Goal: Information Seeking & Learning: Check status

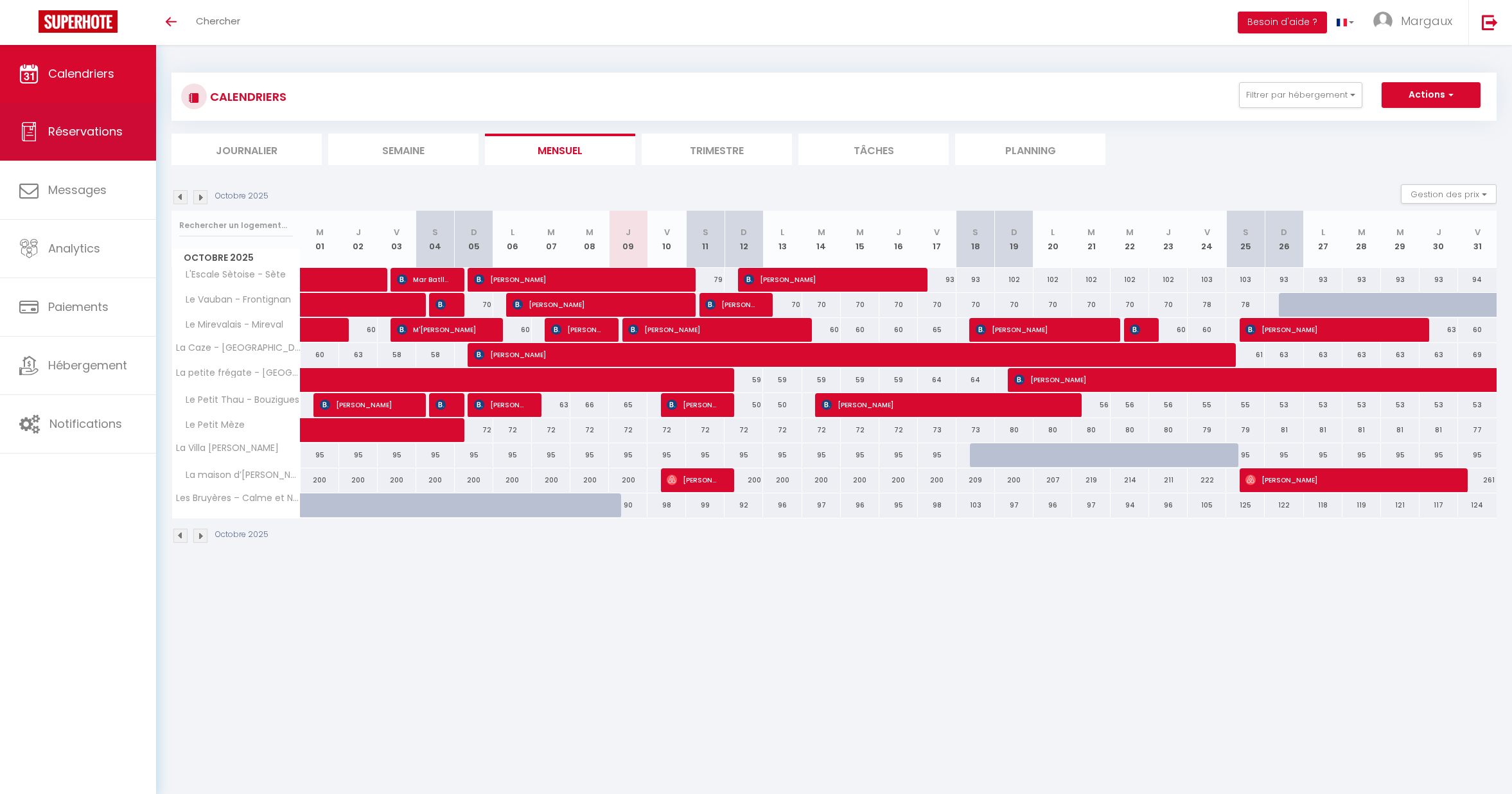
click at [75, 136] on span "Réservations" at bounding box center [85, 131] width 74 height 16
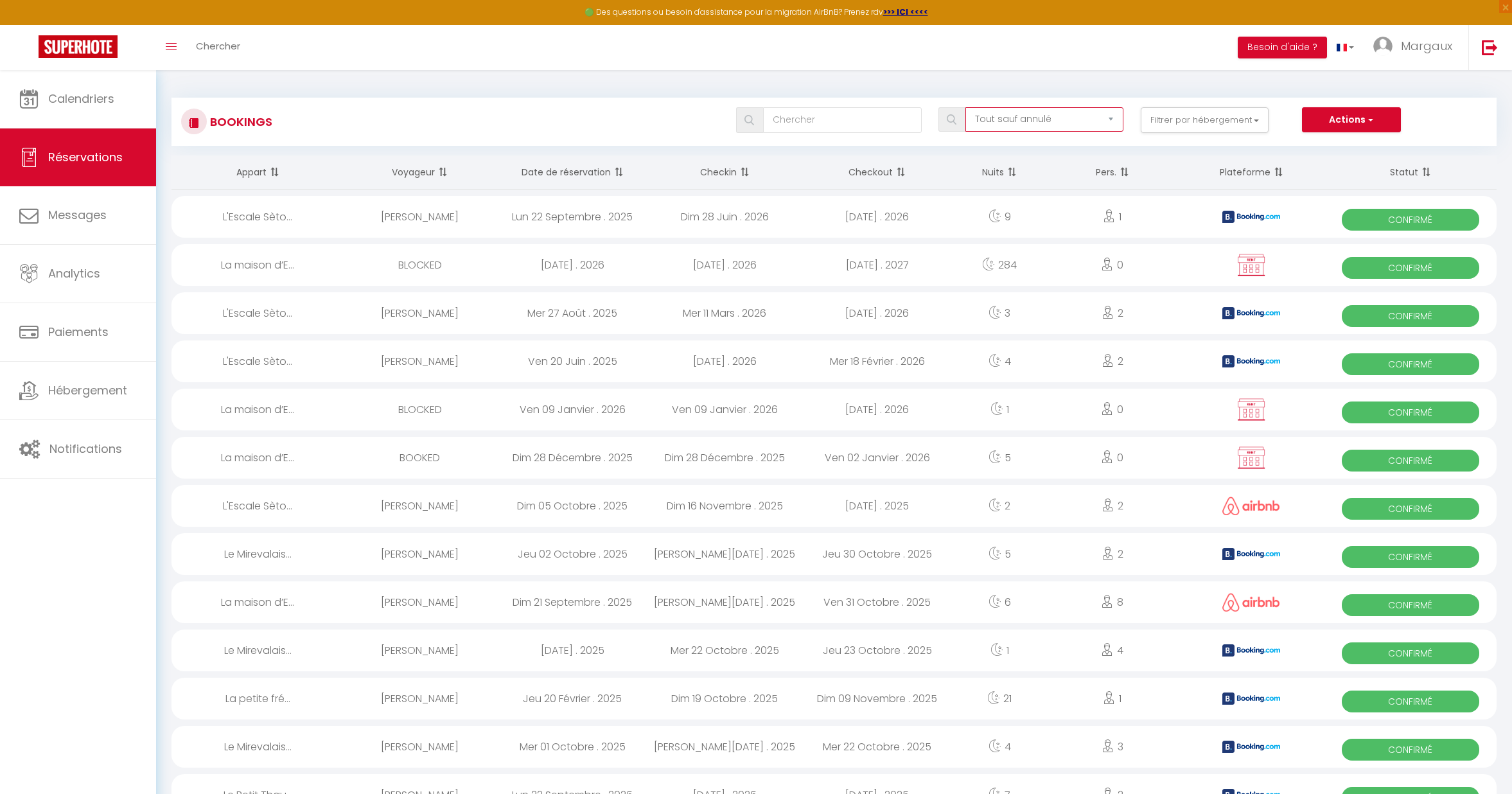
click at [1035, 121] on select "Tous les statuts Annulé Confirmé Non Confirmé Tout sauf annulé No Show Request" at bounding box center [1044, 119] width 158 height 24
select select "cancelled"
click at [966, 107] on select "Tous les statuts Annulé Confirmé Non Confirmé Tout sauf annulé No Show Request" at bounding box center [1044, 119] width 158 height 24
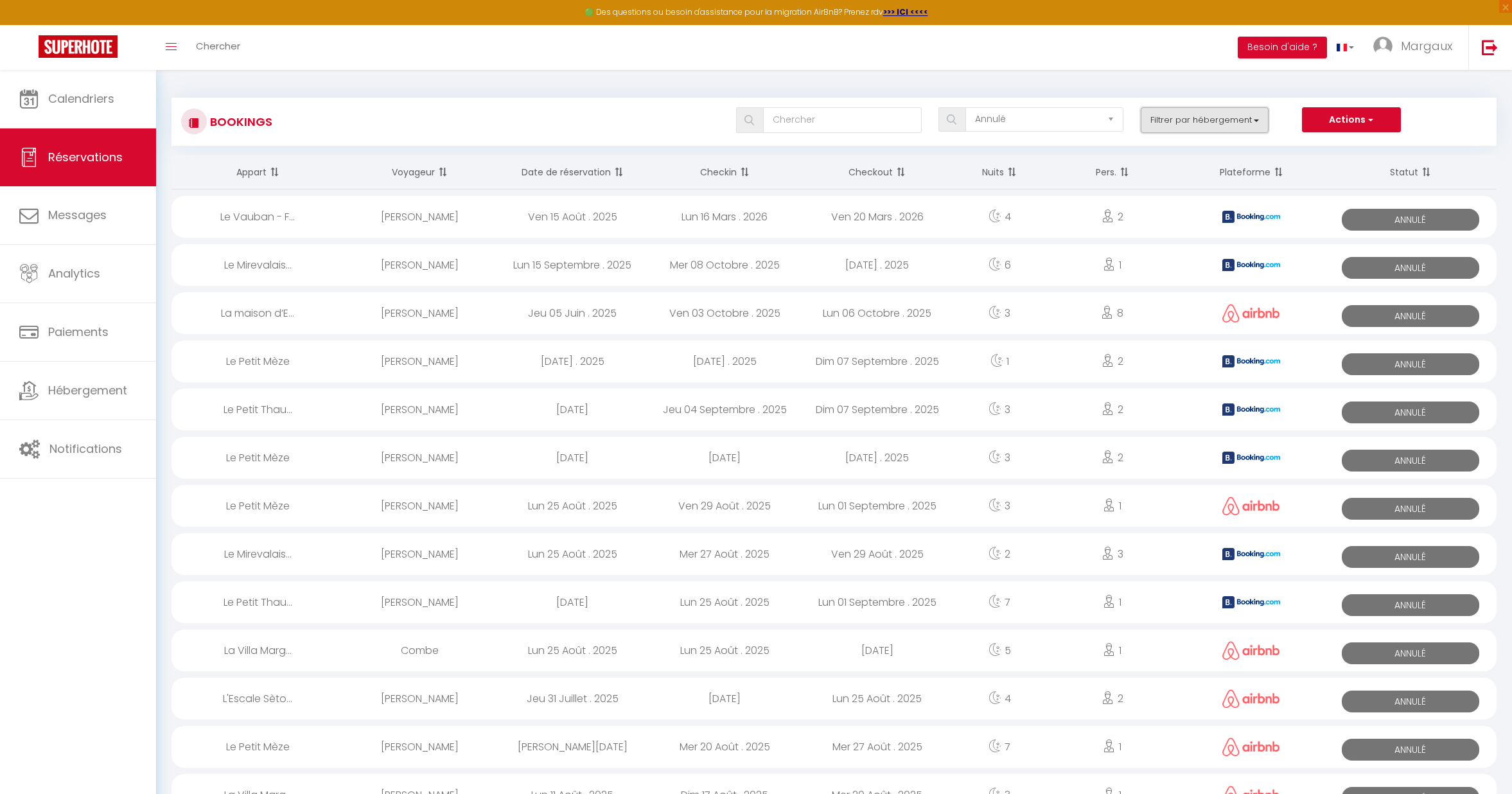
click at [1218, 114] on button "Filtrer par hébergement" at bounding box center [1205, 120] width 129 height 25
click at [1166, 169] on input "Le Vauban - Frontignan" at bounding box center [1242, 171] width 167 height 13
checkbox input "true"
checkbox input "false"
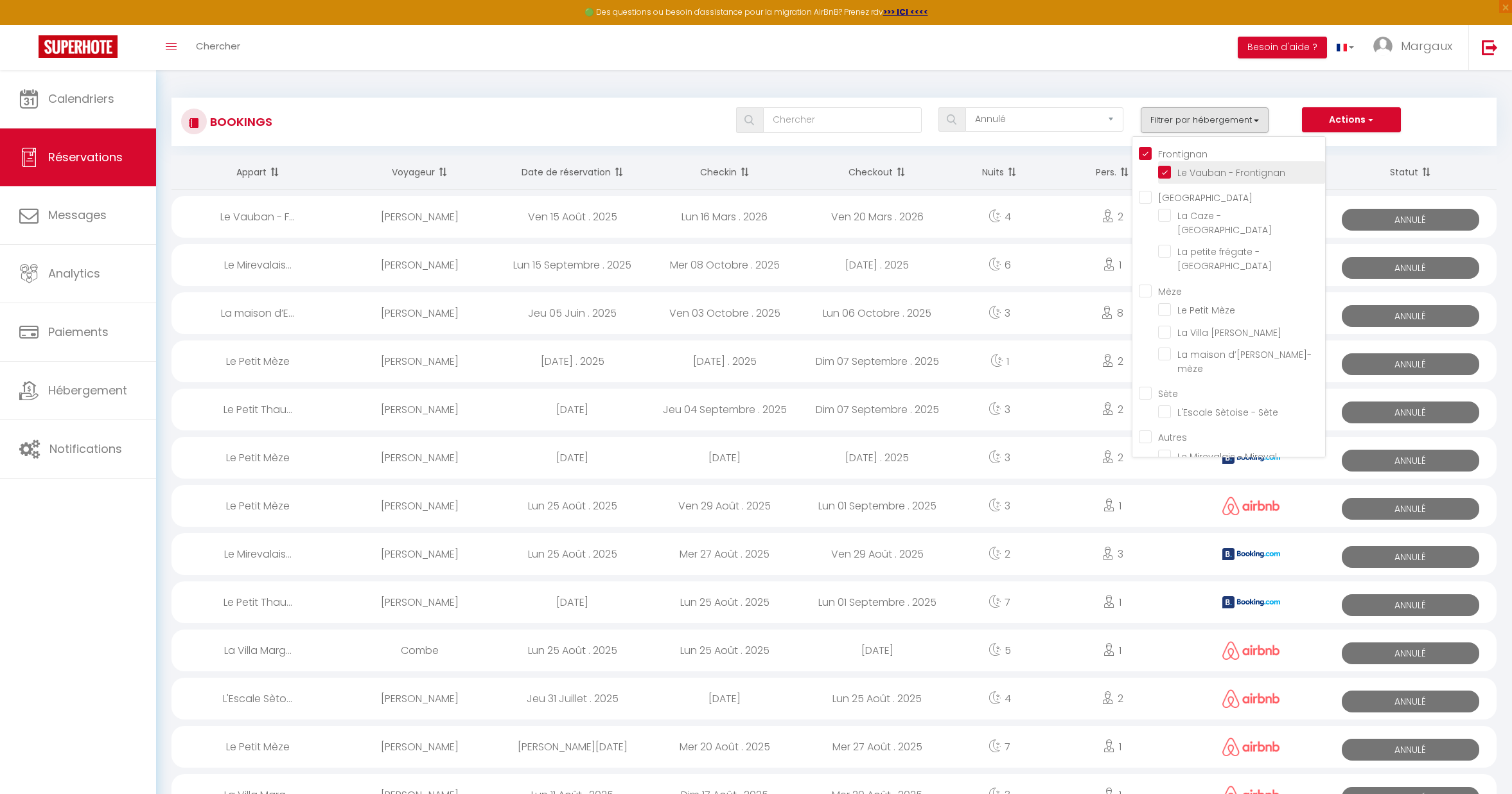
checkbox input "false"
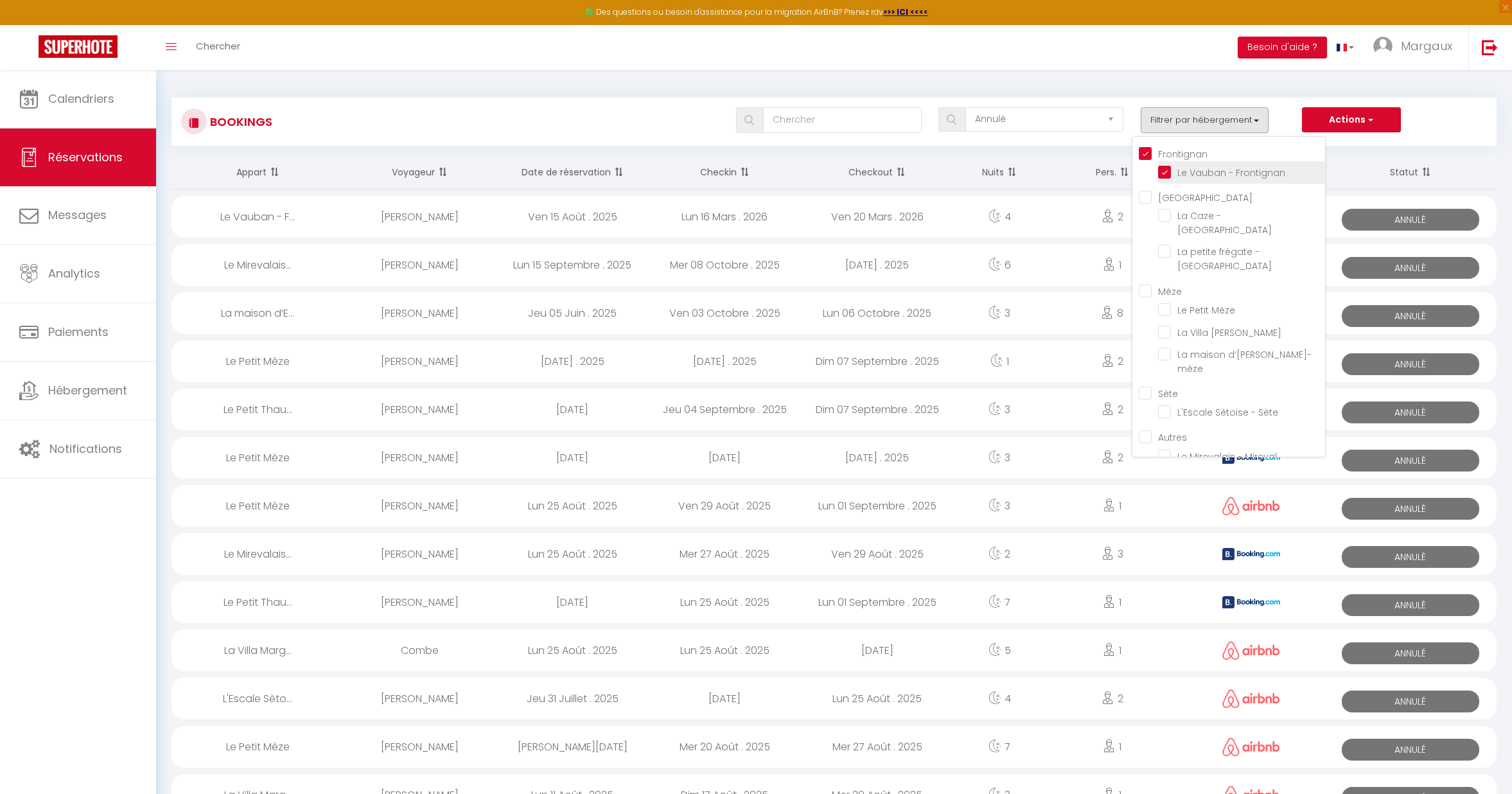
checkbox input "false"
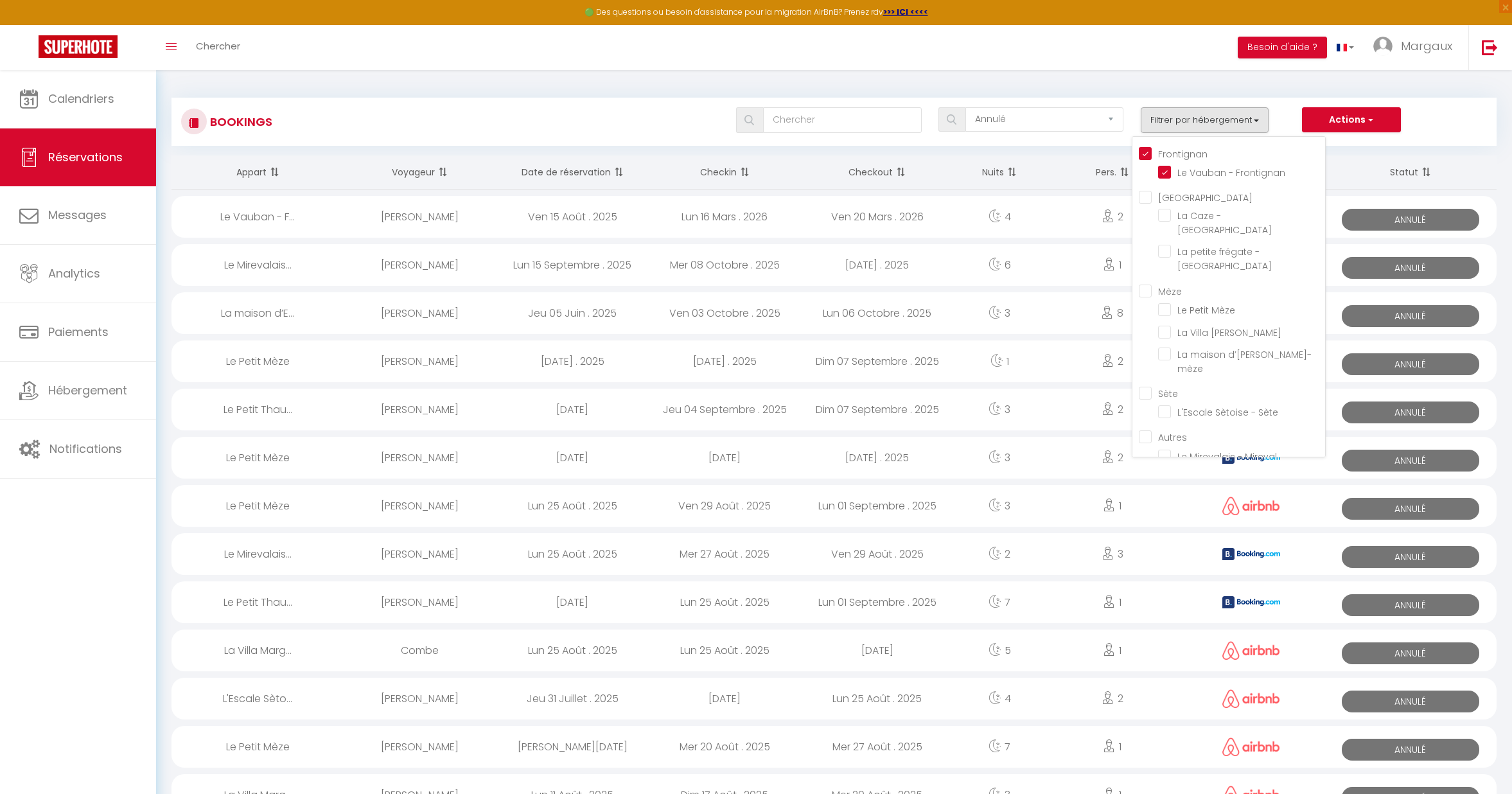
checkbox input "false"
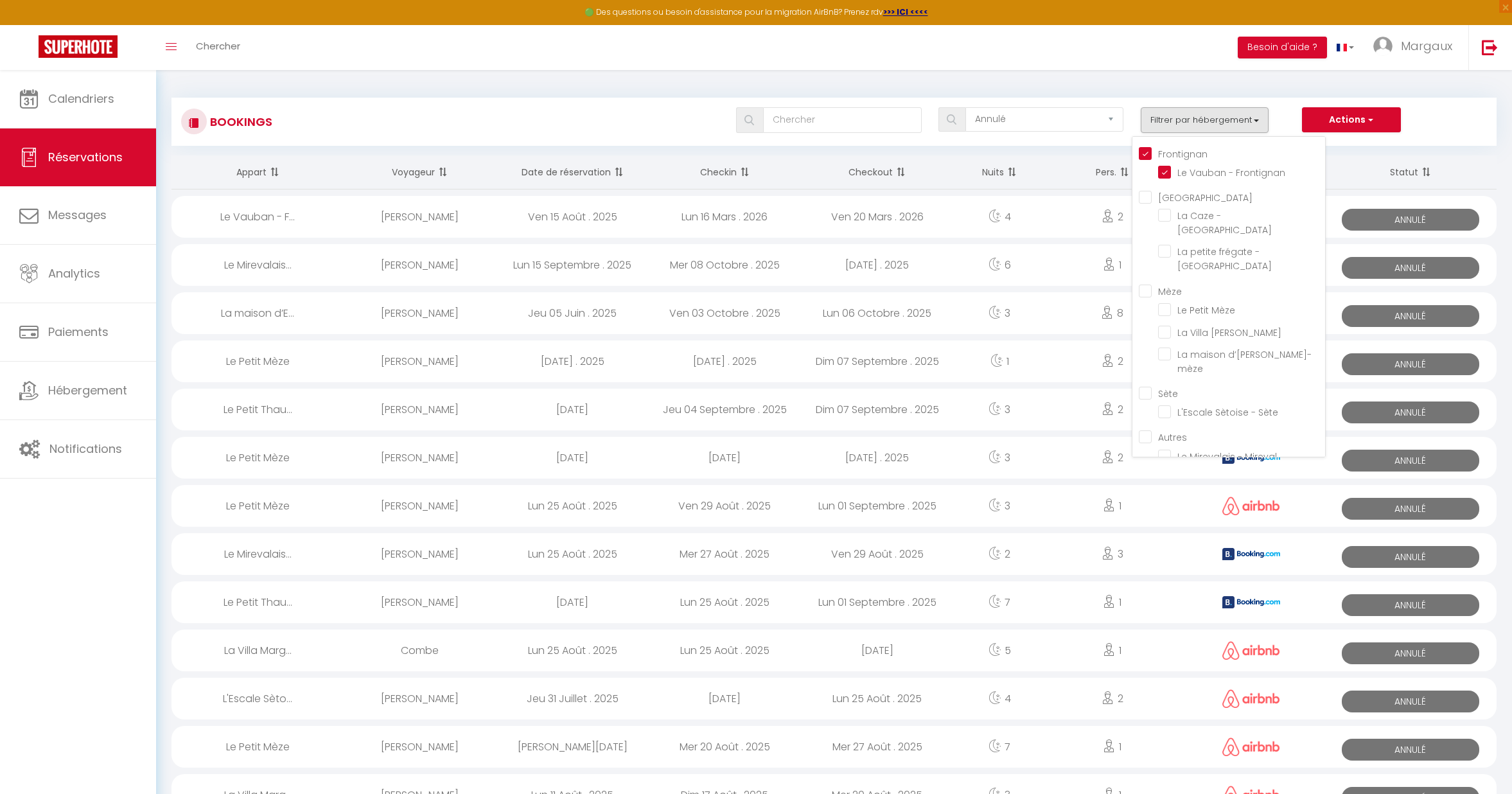
checkbox input "false"
click at [560, 174] on th "Date de réservation" at bounding box center [572, 172] width 152 height 34
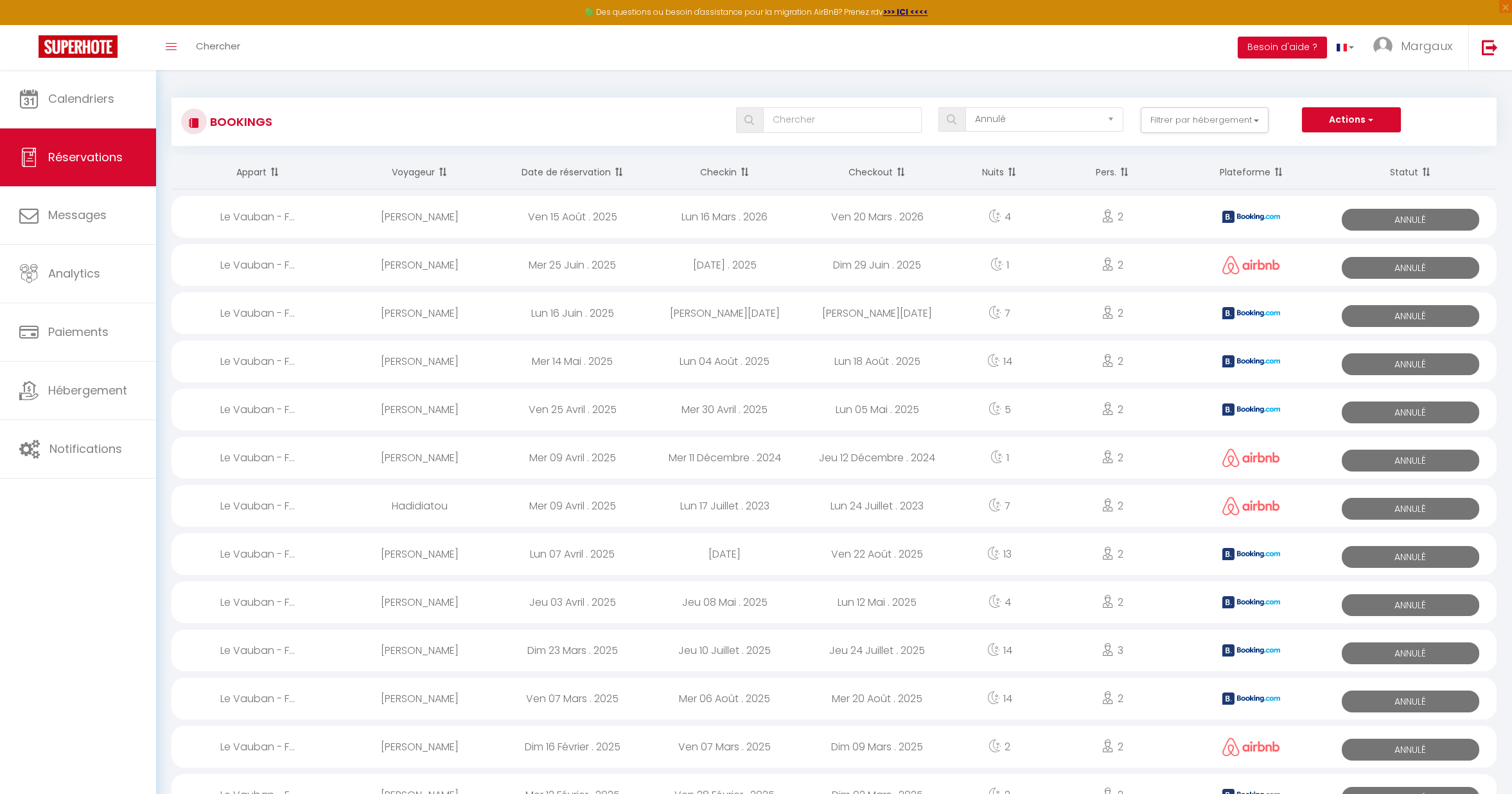
click at [723, 171] on th "Checkin" at bounding box center [725, 172] width 152 height 34
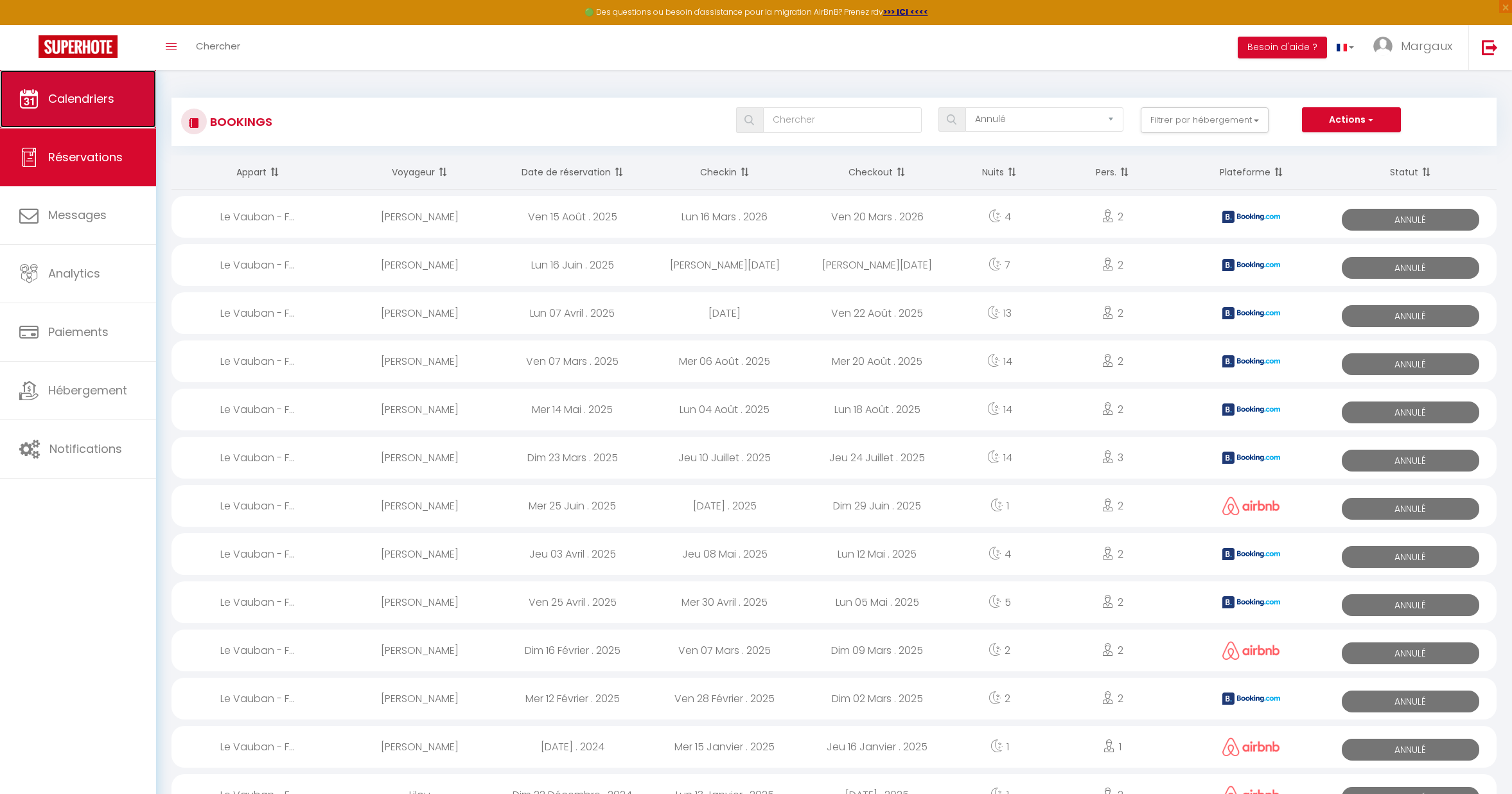
click at [46, 93] on link "Calendriers" at bounding box center [78, 99] width 156 height 58
